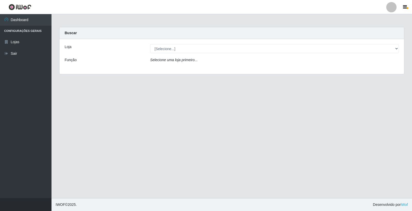
click at [208, 60] on div "Selecione uma loja primeiro..." at bounding box center [274, 60] width 256 height 7
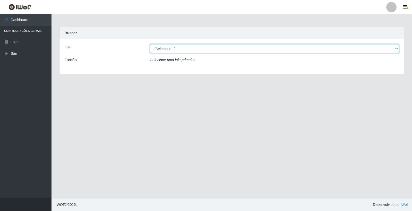
click at [186, 51] on select "[Selecione...] O Feirão - [GEOGRAPHIC_DATA]" at bounding box center [274, 48] width 249 height 9
select select "327"
click at [150, 44] on select "[Selecione...] O Feirão - [GEOGRAPHIC_DATA]" at bounding box center [274, 48] width 249 height 9
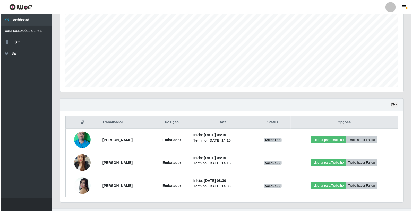
scroll to position [108, 0]
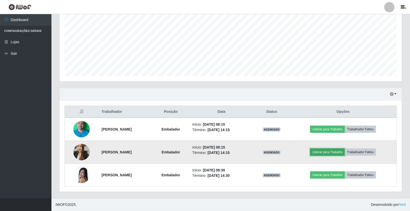
click at [333, 134] on button "Liberar para Trabalho" at bounding box center [327, 152] width 35 height 7
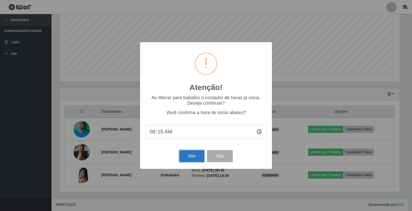
click at [201, 134] on button "Sim" at bounding box center [191, 156] width 25 height 12
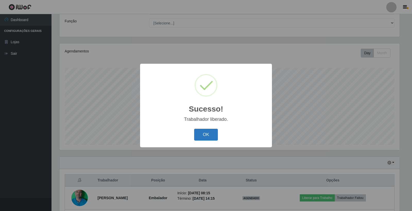
click at [200, 134] on button "OK" at bounding box center [206, 135] width 24 height 12
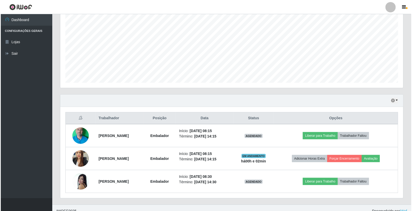
scroll to position [108, 0]
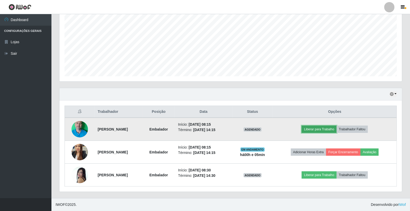
click at [323, 129] on button "Liberar para Trabalho" at bounding box center [319, 129] width 35 height 7
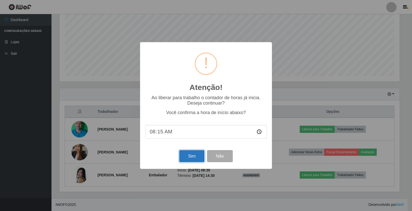
click at [184, 134] on button "Sim" at bounding box center [191, 156] width 25 height 12
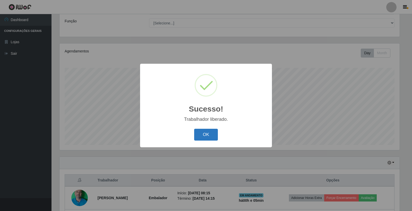
click at [203, 134] on button "OK" at bounding box center [206, 135] width 24 height 12
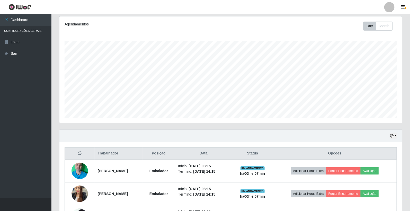
scroll to position [108, 0]
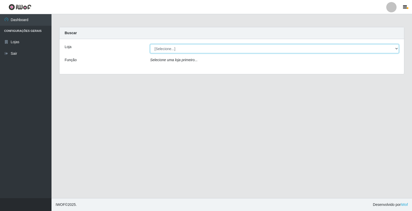
click at [174, 47] on select "[Selecione...] O Feirão - [GEOGRAPHIC_DATA]" at bounding box center [274, 48] width 249 height 9
select select "327"
click at [150, 44] on select "[Selecione...] O Feirão - [GEOGRAPHIC_DATA]" at bounding box center [274, 48] width 249 height 9
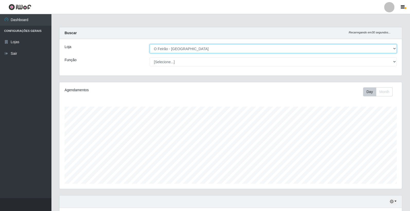
scroll to position [107, 343]
click at [186, 49] on select "[Selecione...] O Feirão - [GEOGRAPHIC_DATA]" at bounding box center [274, 48] width 248 height 9
click at [150, 44] on select "[Selecione...] O Feirão - [GEOGRAPHIC_DATA]" at bounding box center [274, 48] width 248 height 9
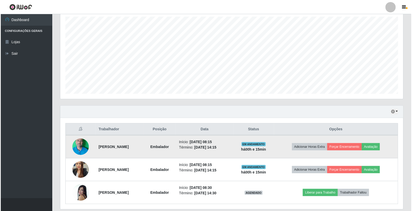
scroll to position [108, 0]
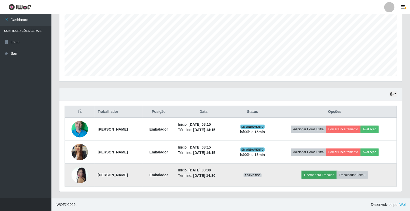
click at [315, 175] on button "Liberar para Trabalho" at bounding box center [319, 175] width 35 height 7
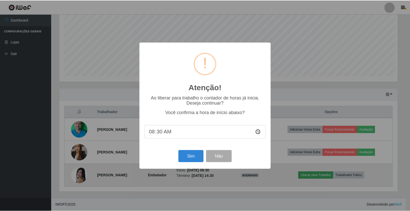
scroll to position [107, 340]
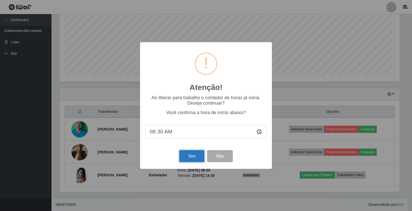
click at [191, 157] on button "Sim" at bounding box center [191, 156] width 25 height 12
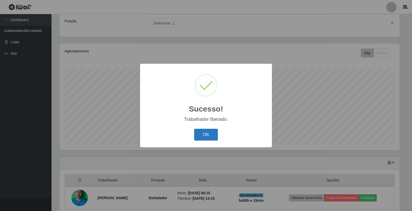
click at [207, 134] on button "OK" at bounding box center [206, 135] width 24 height 12
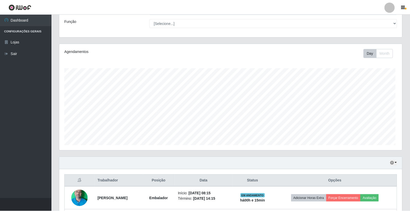
scroll to position [107, 343]
click at [299, 11] on header "Perfil Alterar Senha Sair" at bounding box center [205, 7] width 410 height 14
